Goal: Task Accomplishment & Management: Use online tool/utility

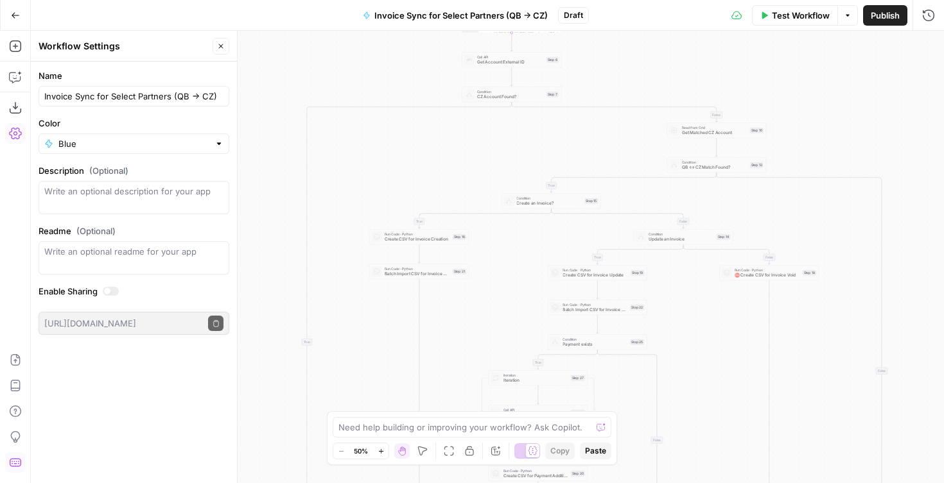
scroll to position [10, 0]
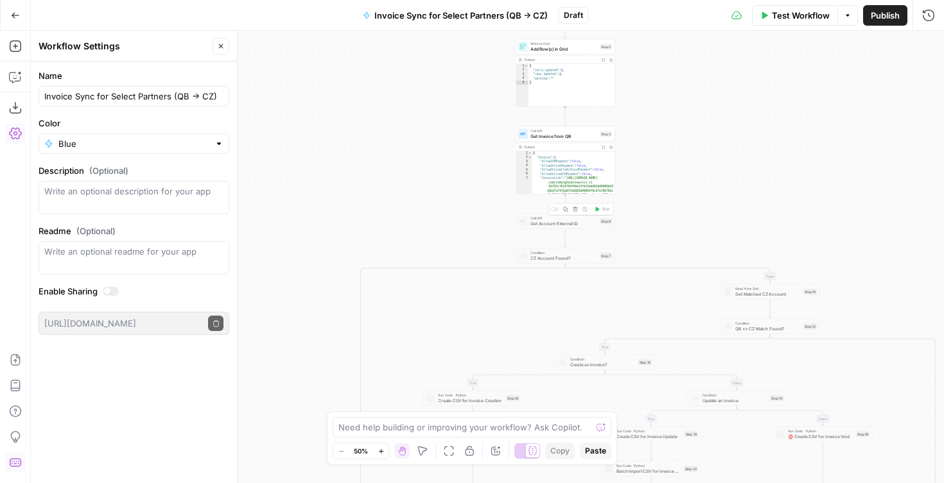
click at [556, 209] on div at bounding box center [554, 209] width 8 height 4
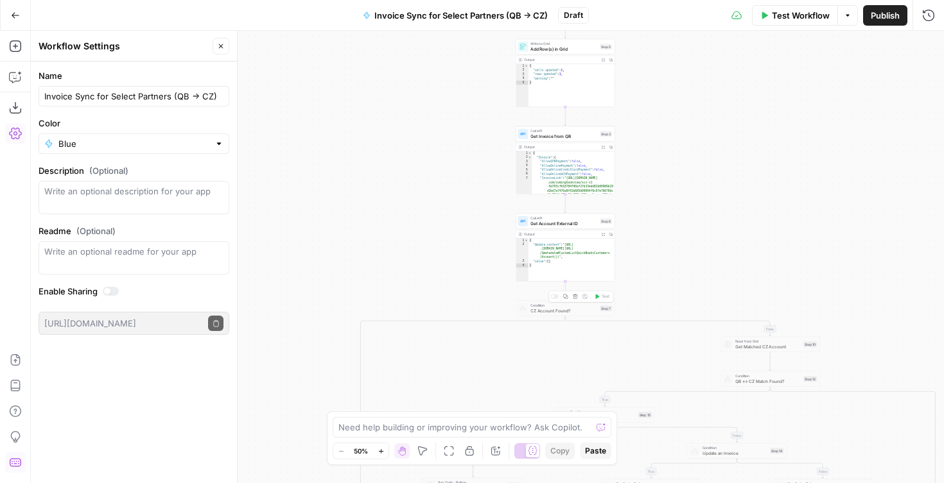
click at [557, 297] on div at bounding box center [554, 297] width 8 height 4
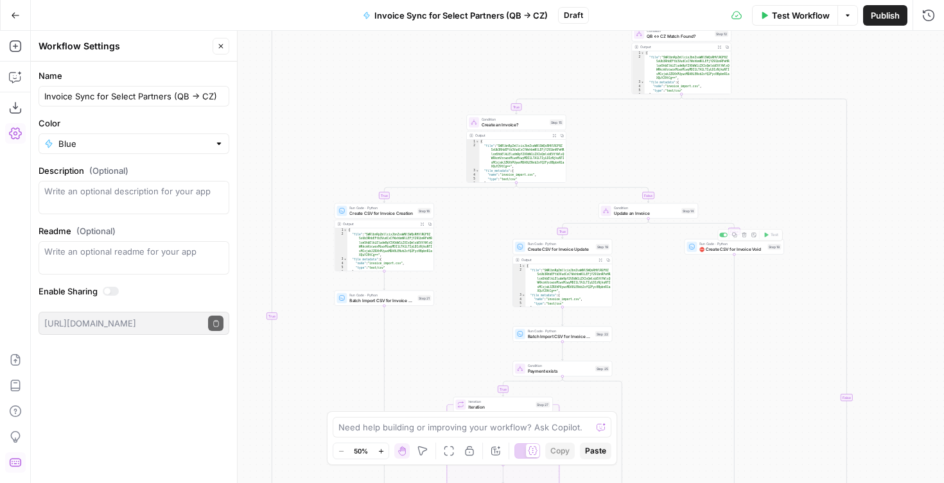
click at [725, 235] on div "true false true false true false true false false true Workflow Set Inputs Inpu…" at bounding box center [487, 257] width 913 height 453
click at [723, 236] on div at bounding box center [724, 235] width 3 height 3
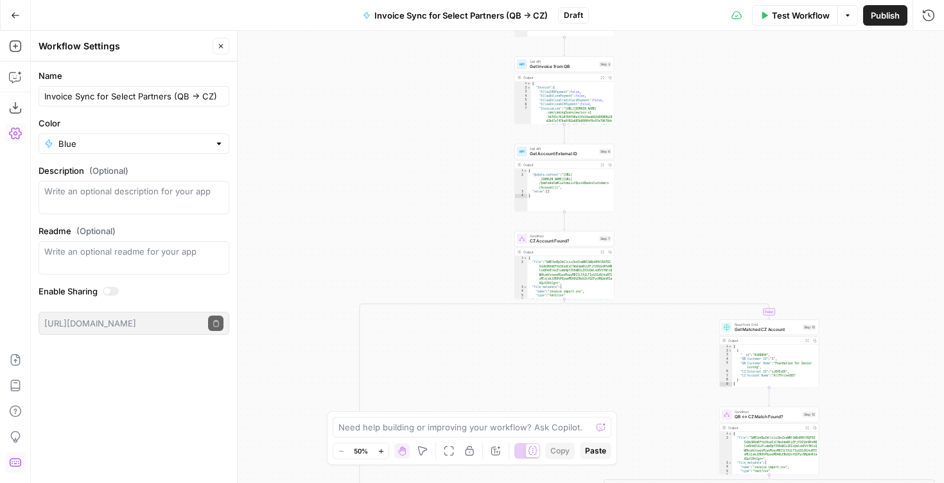
click at [878, 17] on span "Publish" at bounding box center [884, 15] width 29 height 13
